Goal: Information Seeking & Learning: Understand process/instructions

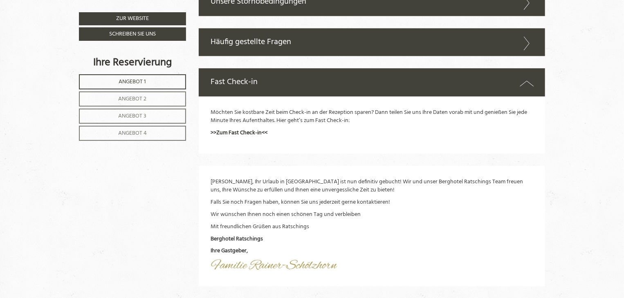
scroll to position [2548, 0]
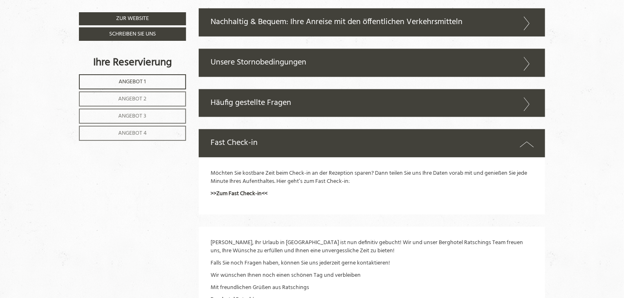
click at [242, 64] on div "Unsere Stornobedingungen" at bounding box center [372, 63] width 347 height 28
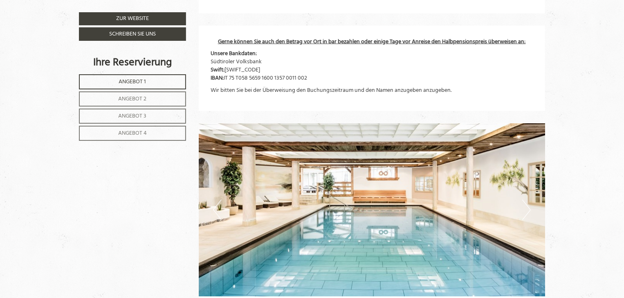
scroll to position [1894, 0]
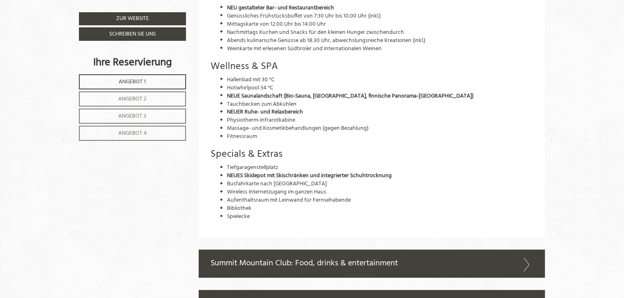
scroll to position [2452, 0]
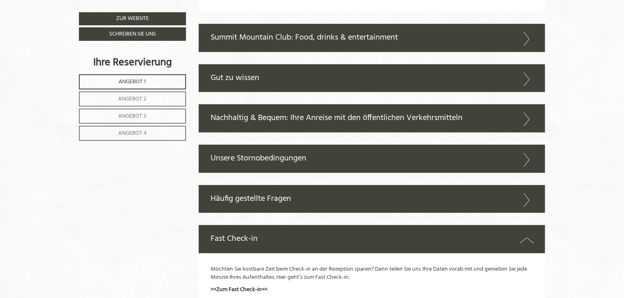
click at [253, 158] on div "Unsere Stornobedingungen" at bounding box center [372, 159] width 347 height 28
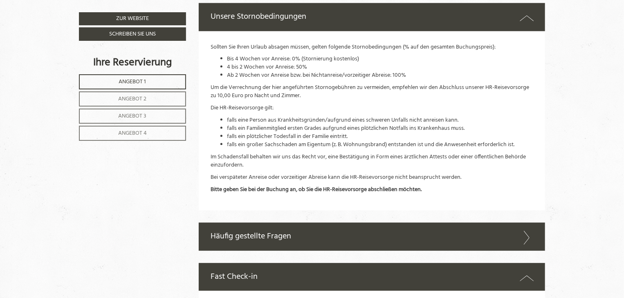
scroll to position [2575, 0]
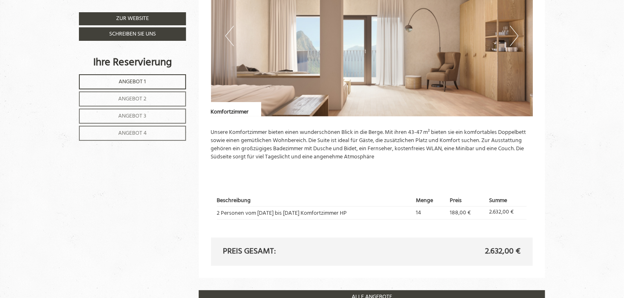
scroll to position [1390, 0]
